Goal: Navigation & Orientation: Find specific page/section

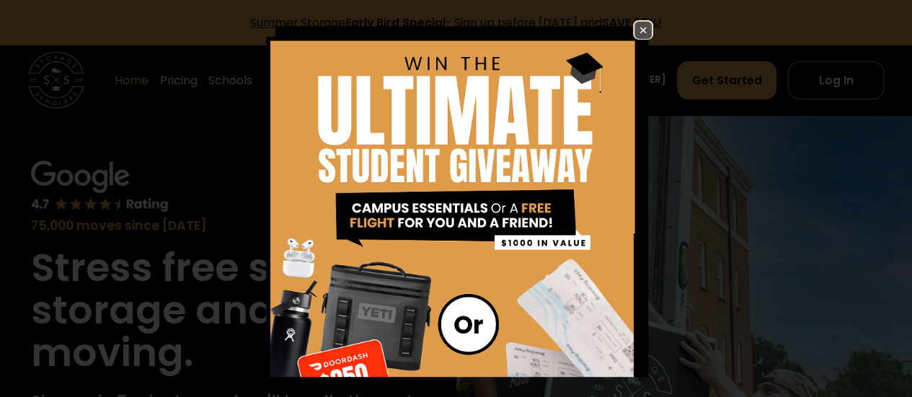
click at [634, 27] on img at bounding box center [642, 30] width 17 height 17
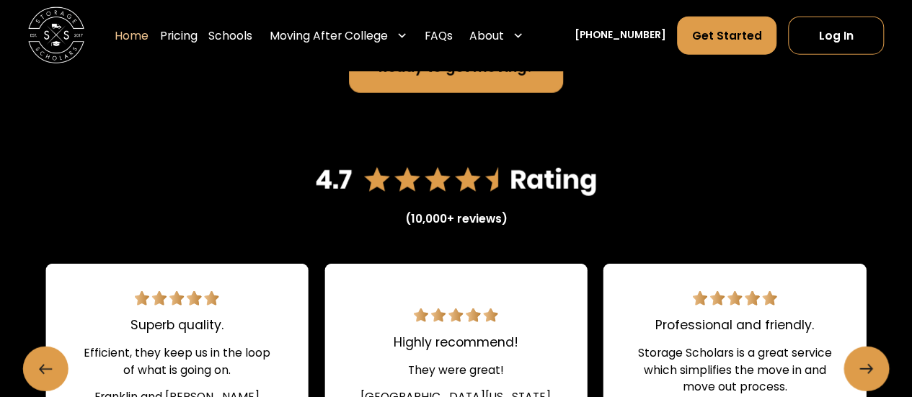
scroll to position [1545, 0]
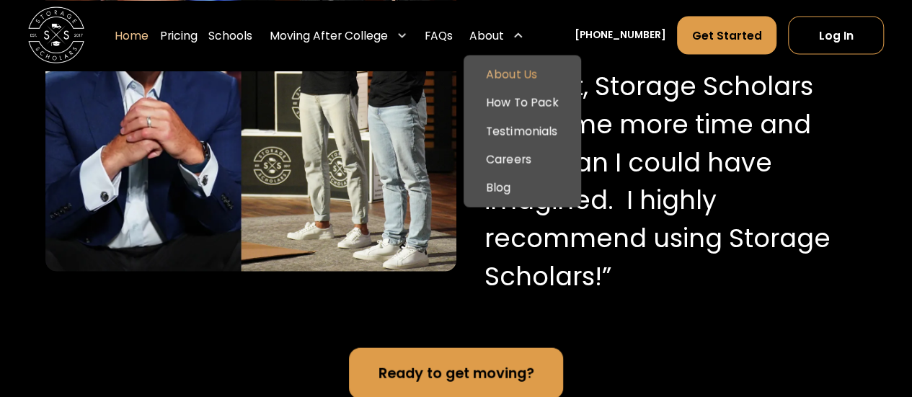
click at [520, 75] on link "About Us" at bounding box center [522, 75] width 106 height 28
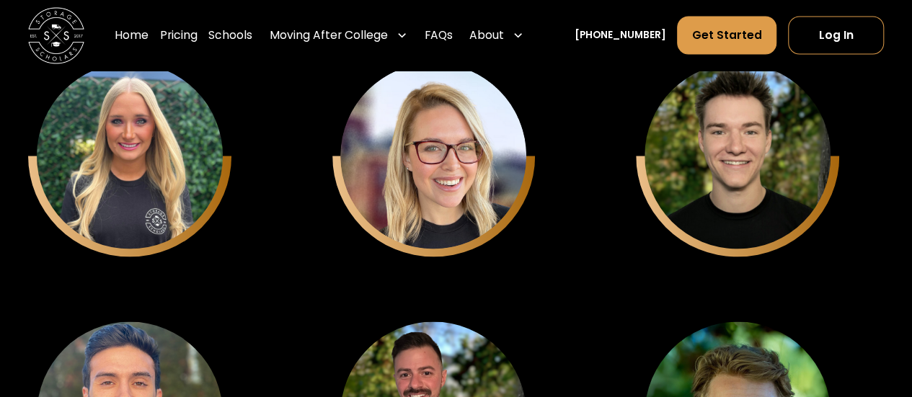
scroll to position [4010, 0]
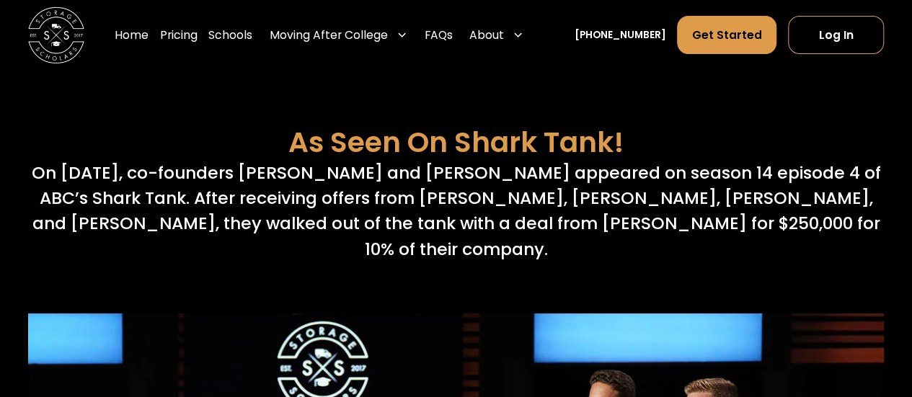
scroll to position [5302, 0]
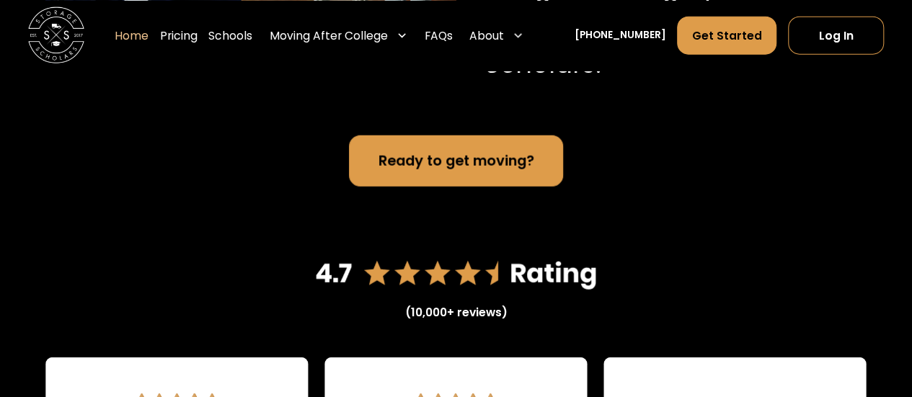
scroll to position [1759, 0]
